Goal: Task Accomplishment & Management: Manage account settings

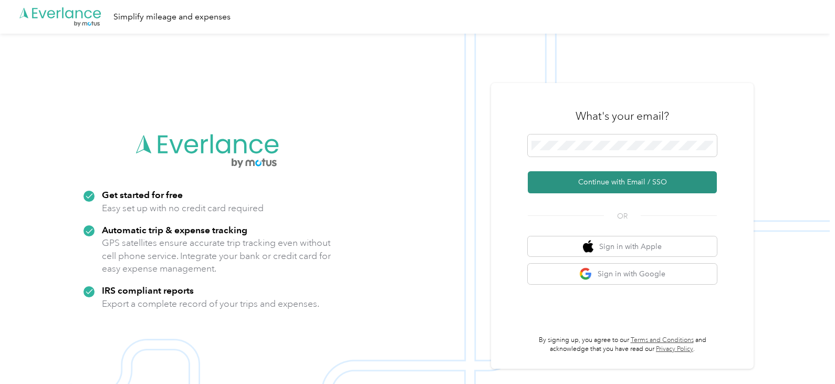
click at [627, 179] on button "Continue with Email / SSO" at bounding box center [622, 182] width 189 height 22
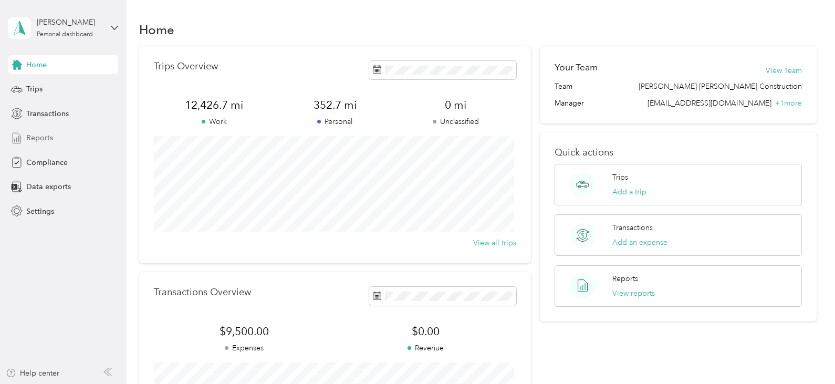
click at [46, 139] on span "Reports" at bounding box center [39, 137] width 27 height 11
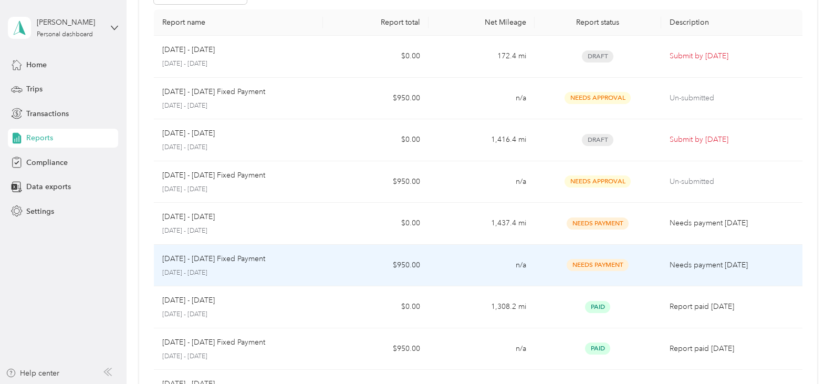
scroll to position [53, 0]
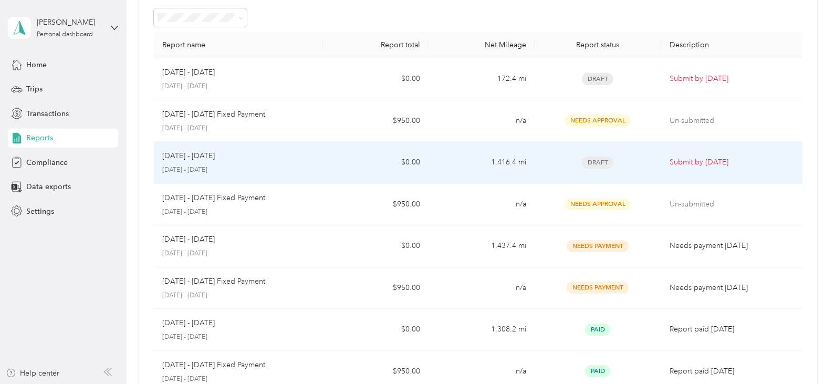
click at [381, 164] on td "$0.00" at bounding box center [376, 163] width 106 height 42
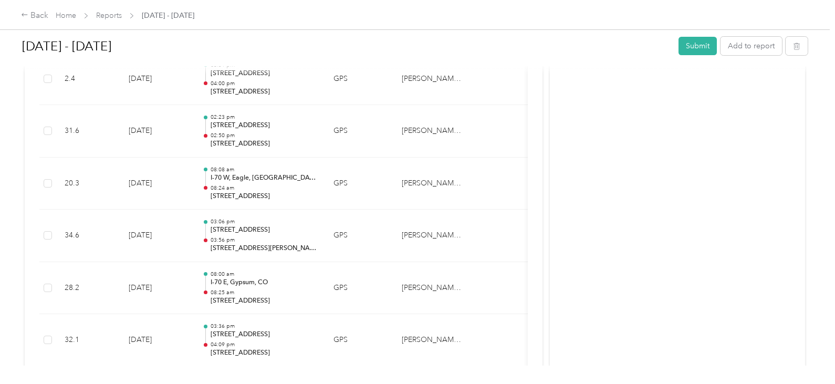
scroll to position [263, 0]
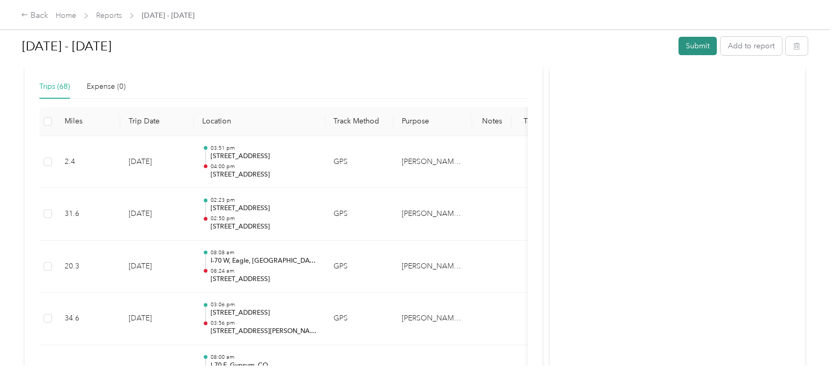
click at [701, 44] on button "Submit" at bounding box center [698, 46] width 38 height 18
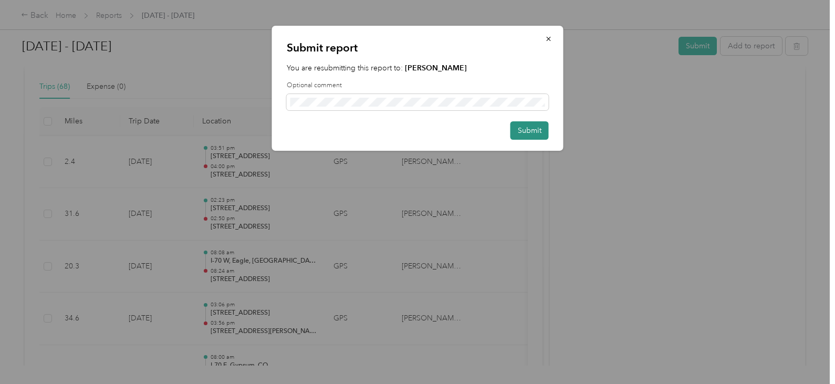
click at [523, 130] on button "Submit" at bounding box center [530, 130] width 38 height 18
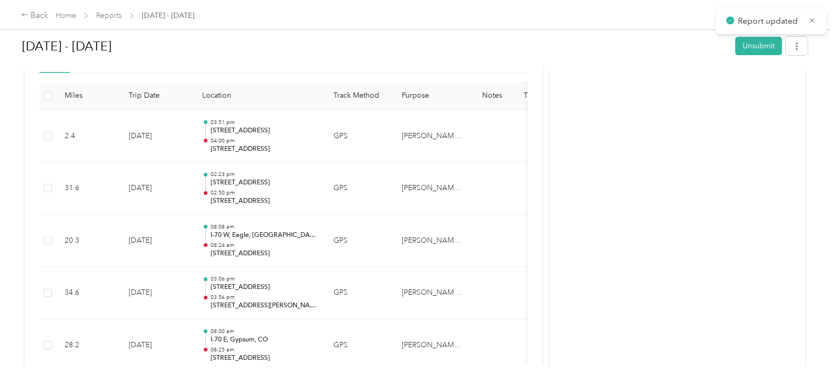
scroll to position [237, 0]
